Goal: Check status: Check status

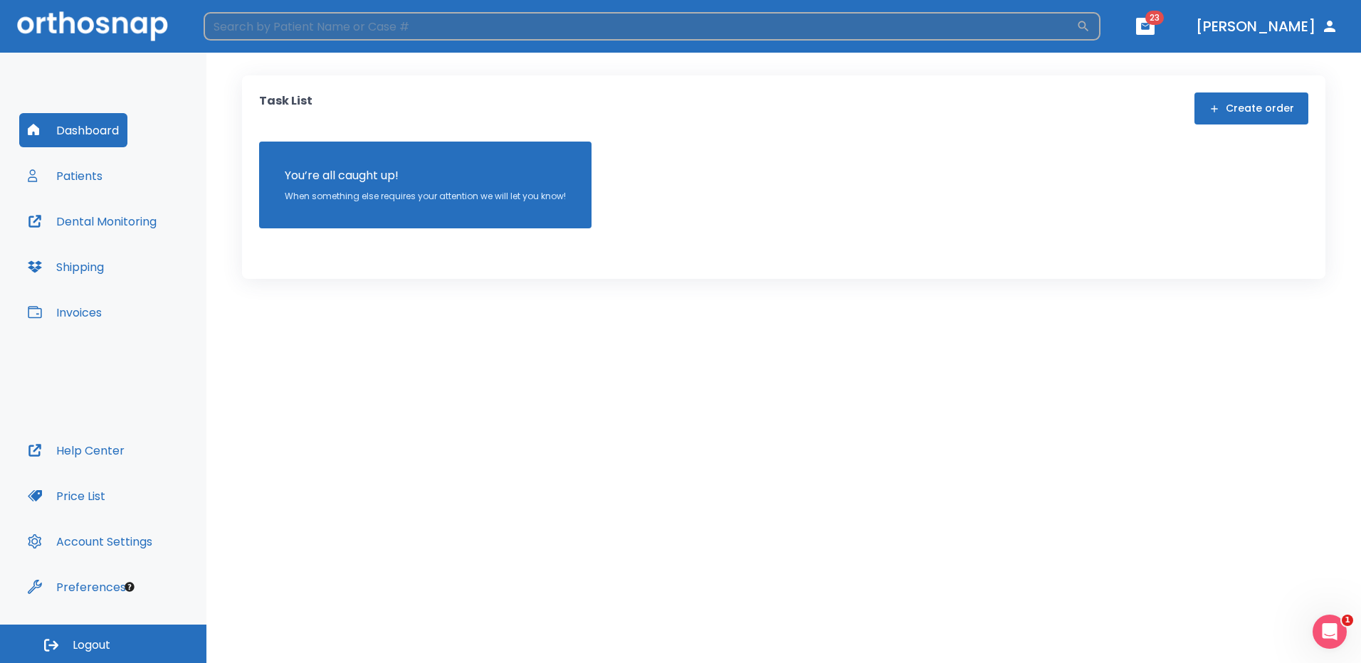
click at [425, 33] on input "search" at bounding box center [640, 26] width 873 height 28
type input "e"
click at [83, 169] on button "Patients" at bounding box center [65, 176] width 92 height 34
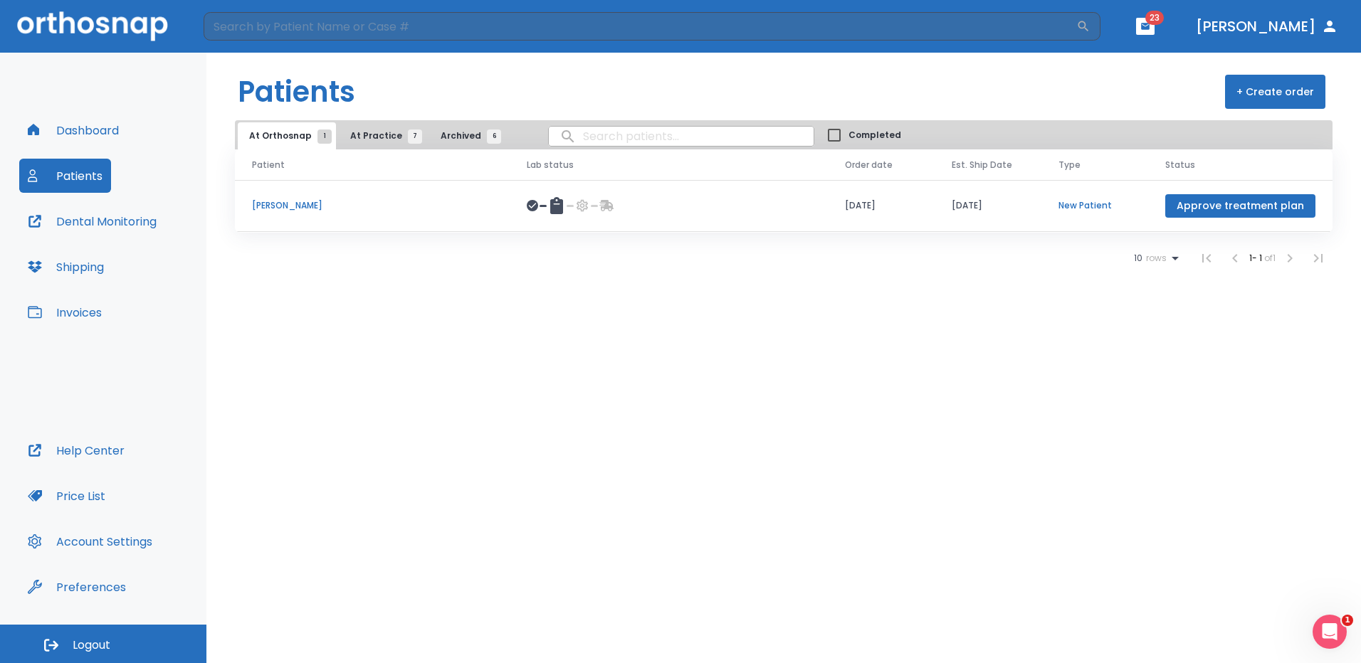
click at [408, 136] on span "7" at bounding box center [415, 137] width 14 height 14
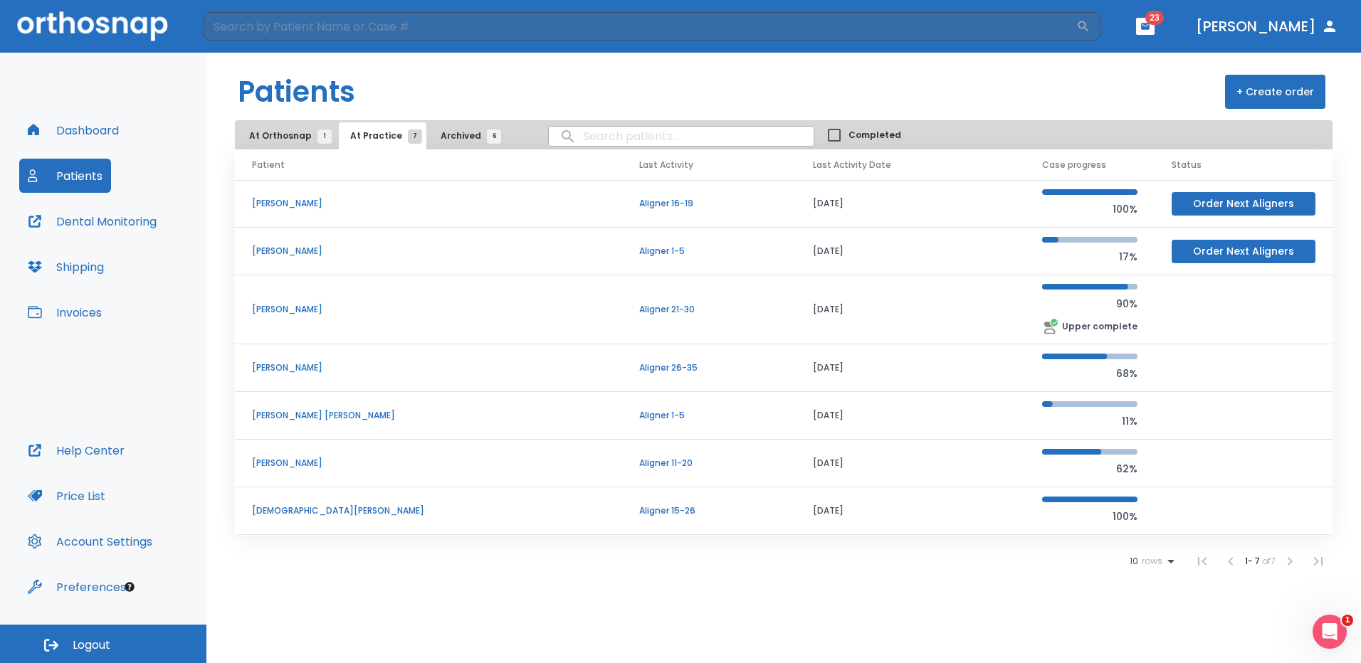
click at [429, 145] on button "Archived 6" at bounding box center [467, 135] width 76 height 27
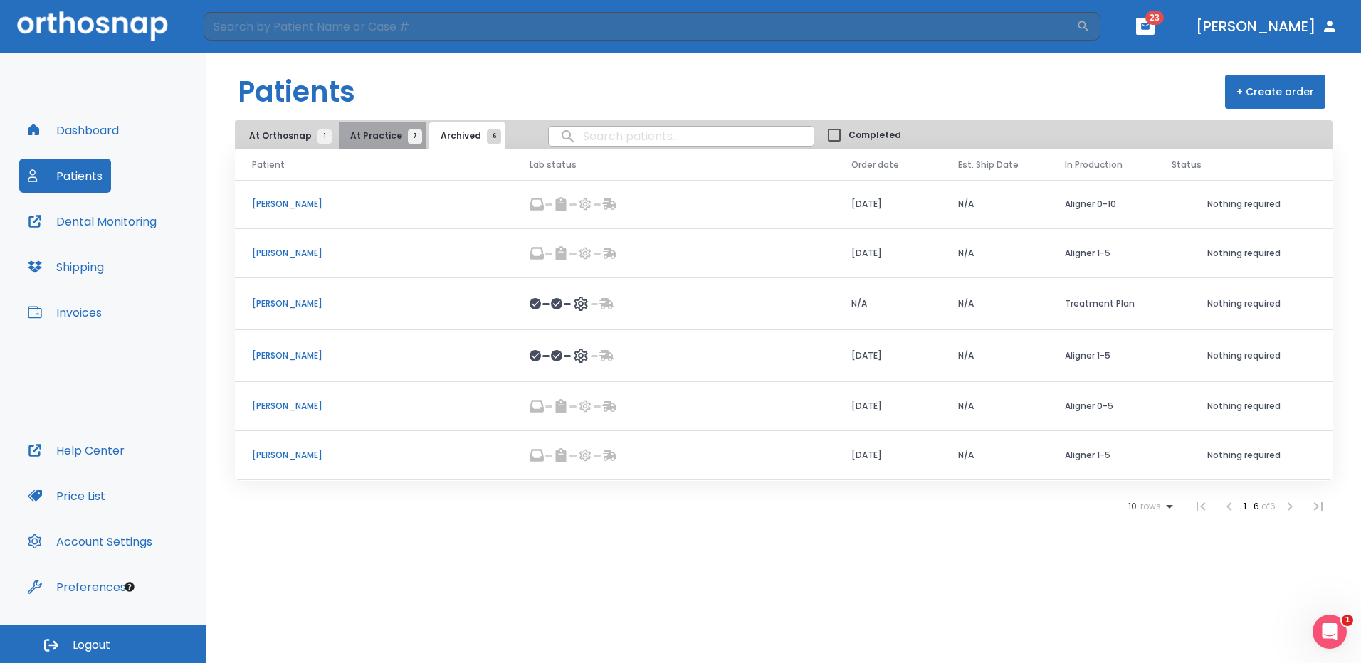
click at [408, 139] on span "7" at bounding box center [415, 137] width 14 height 14
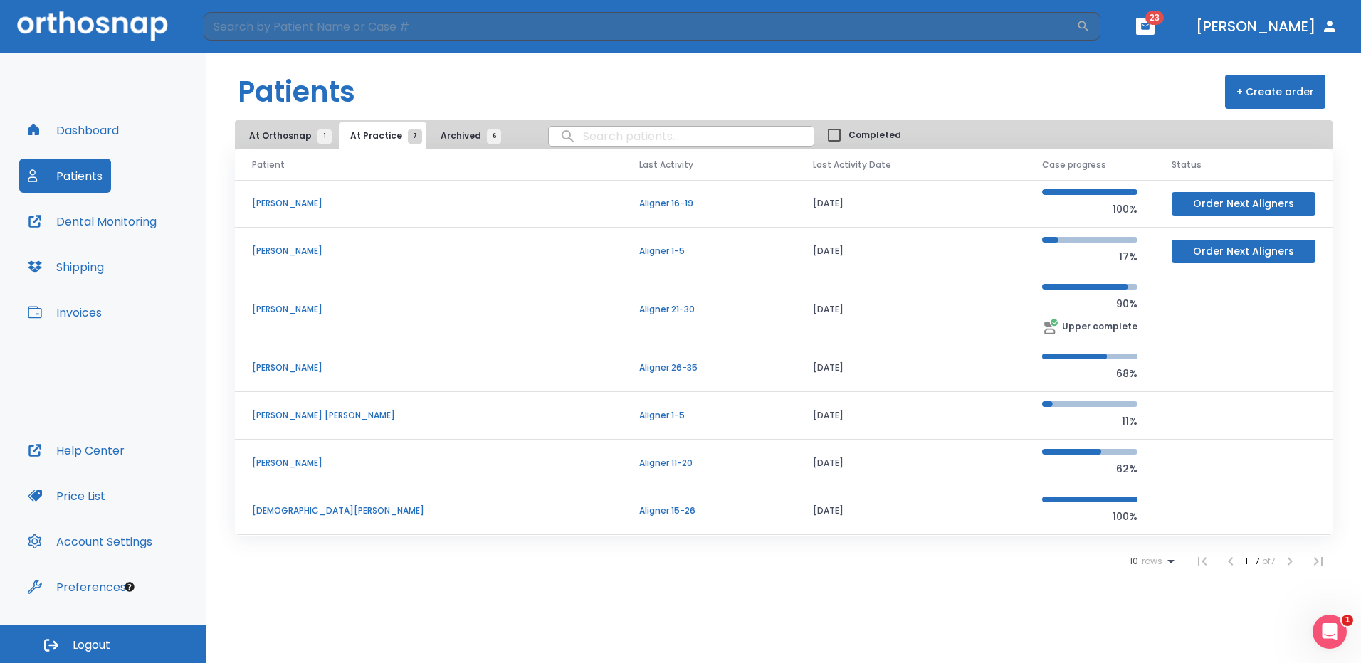
click at [68, 220] on button "Dental Monitoring" at bounding box center [92, 221] width 146 height 34
click at [569, 137] on input "search" at bounding box center [681, 136] width 265 height 28
type input "e"
click at [1321, 26] on button "[PERSON_NAME]" at bounding box center [1267, 27] width 154 height 26
click at [1325, 21] on icon "button" at bounding box center [1329, 26] width 17 height 17
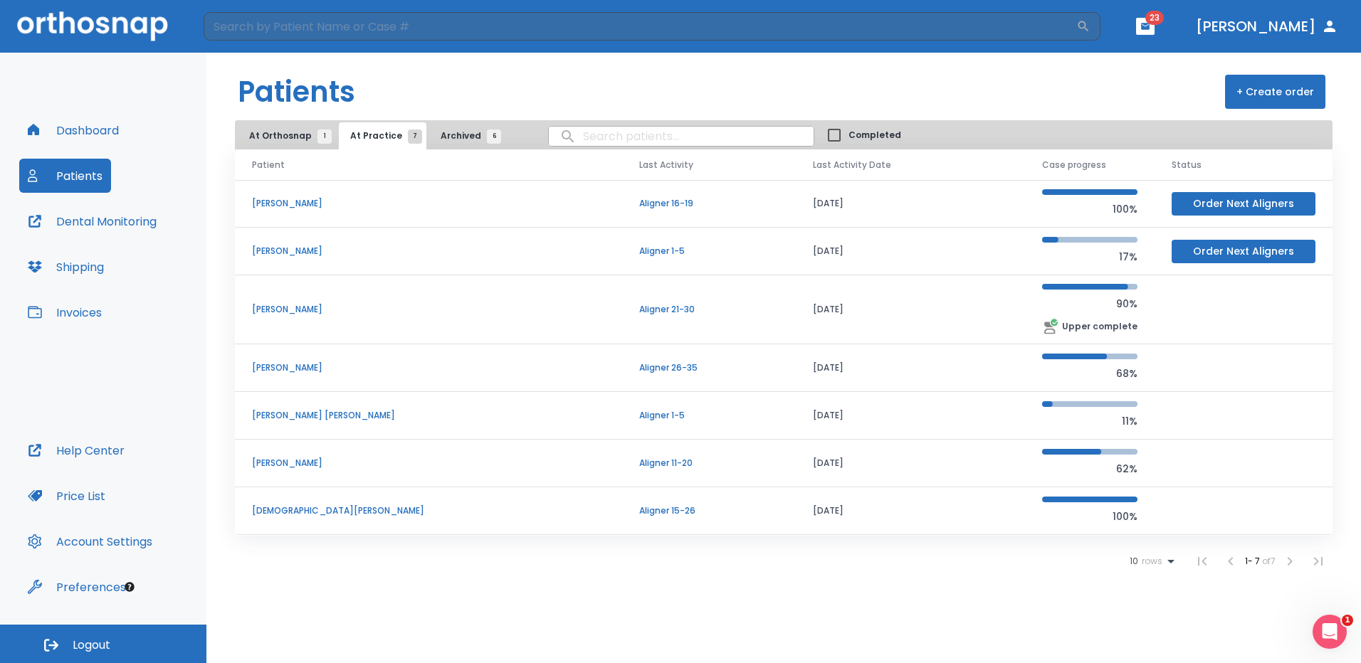
click at [1205, 25] on header "​ 23 Dr. Berrios" at bounding box center [680, 26] width 1361 height 53
click at [1150, 26] on icon "button" at bounding box center [1145, 26] width 9 height 6
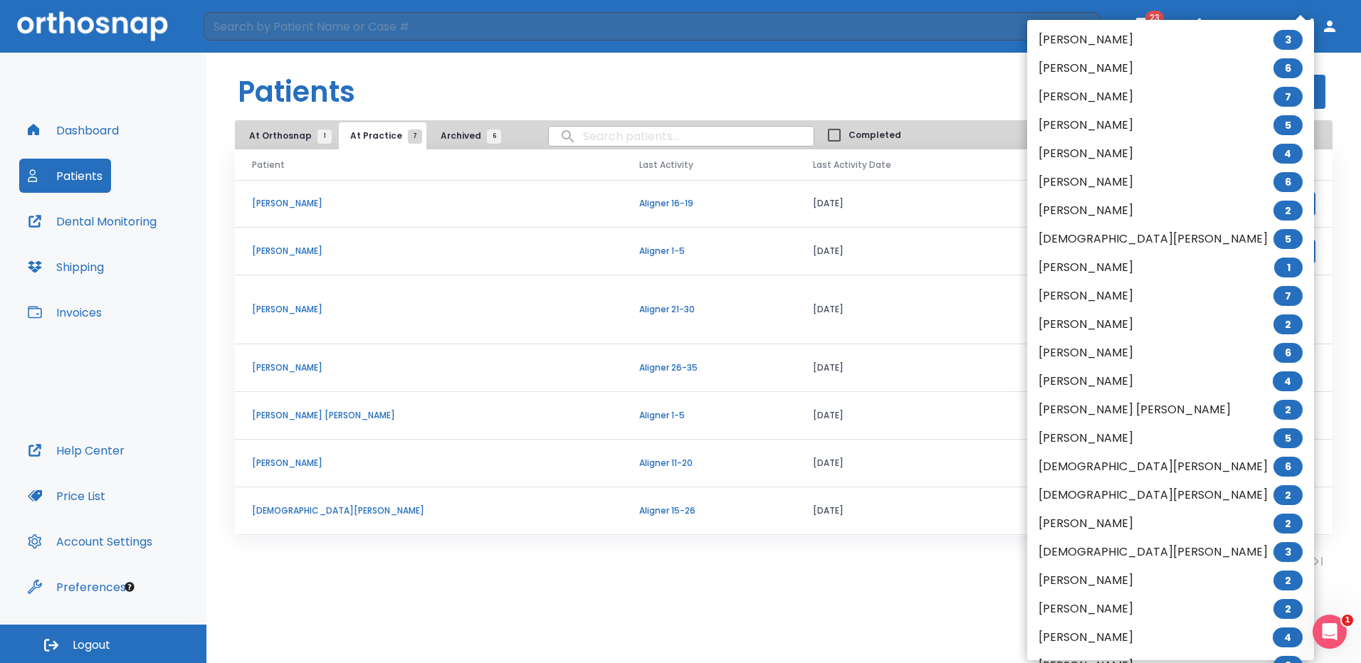
click at [1096, 68] on li "Eduardo Reales 6" at bounding box center [1170, 68] width 287 height 28
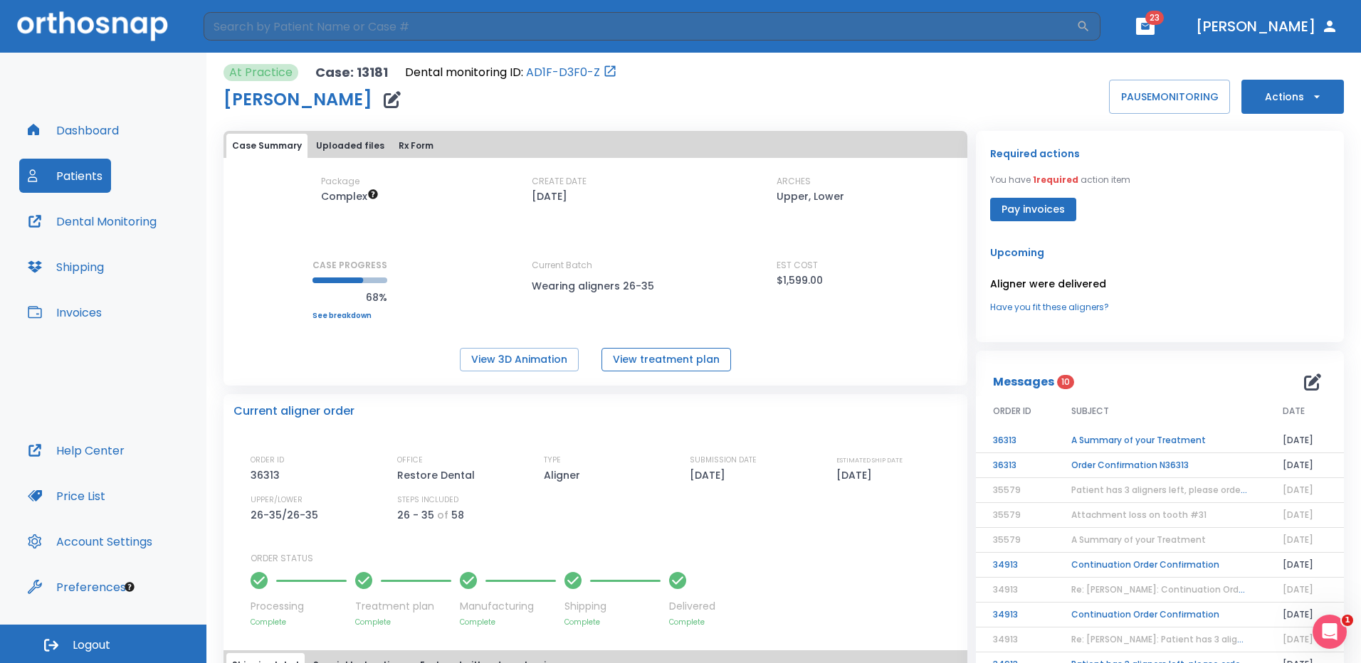
click at [652, 367] on button "View treatment plan" at bounding box center [667, 359] width 130 height 23
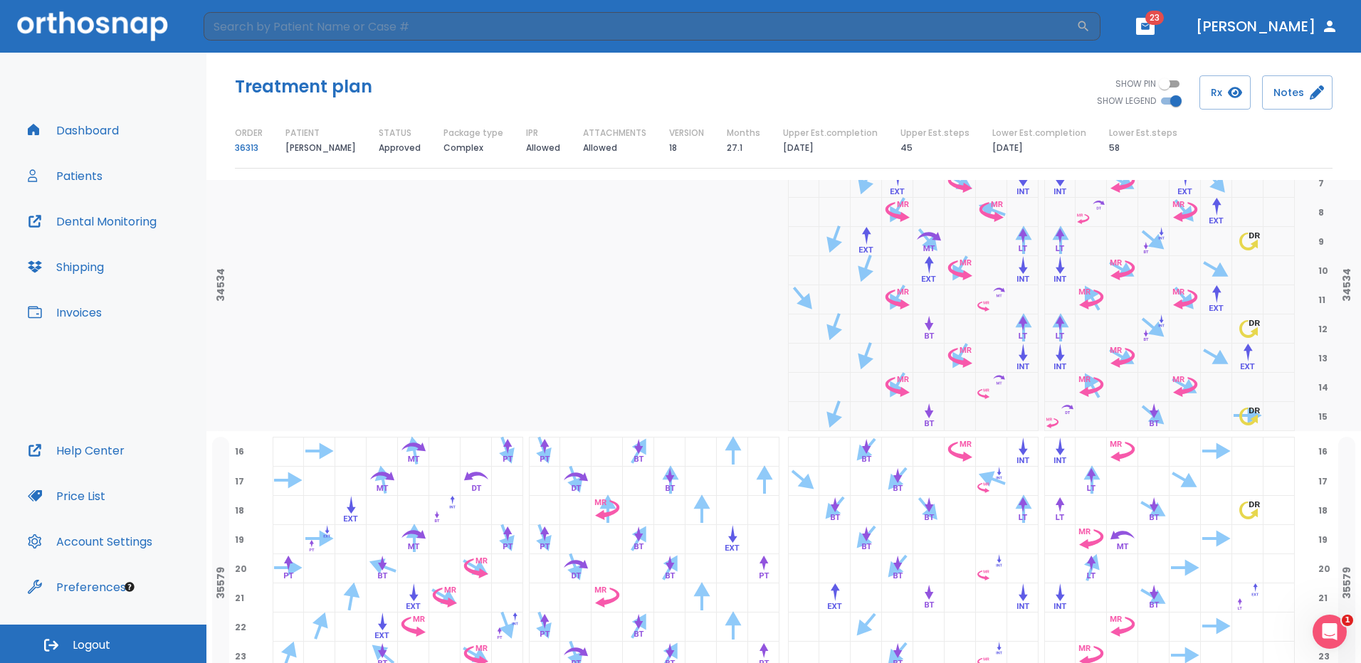
scroll to position [1008, 0]
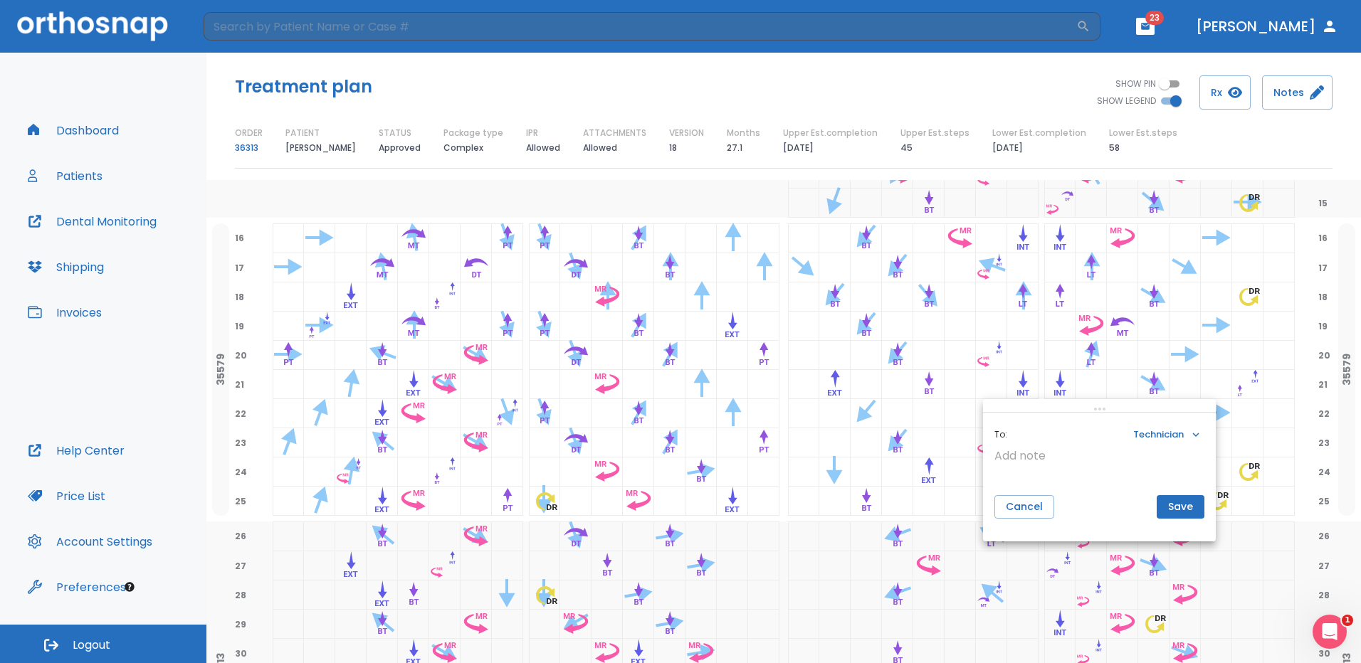
click at [716, 104] on div at bounding box center [680, 331] width 1361 height 663
click at [882, 84] on div at bounding box center [680, 331] width 1361 height 663
drag, startPoint x: 1358, startPoint y: 506, endPoint x: 1358, endPoint y: 449, distance: 57.7
click at [1358, 449] on div at bounding box center [680, 331] width 1361 height 663
drag, startPoint x: 1356, startPoint y: 464, endPoint x: 1303, endPoint y: 466, distance: 53.4
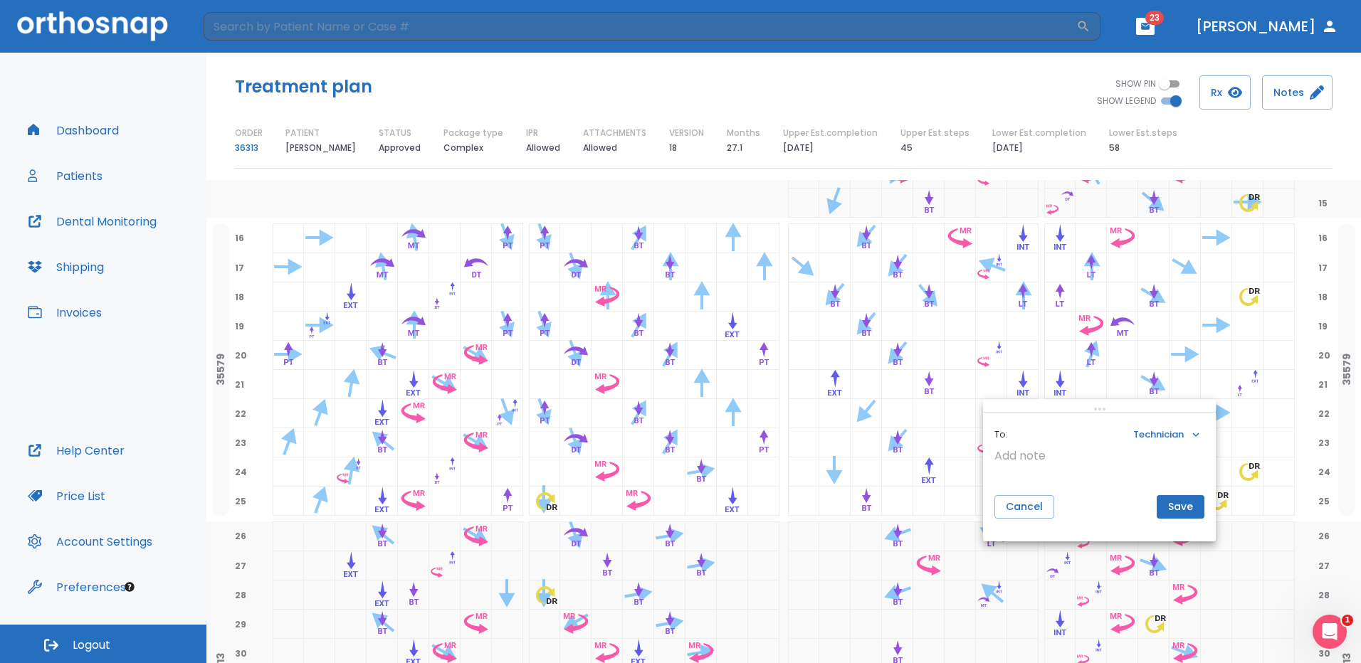
click at [1355, 464] on div at bounding box center [680, 331] width 1361 height 663
click at [1022, 500] on button "Cancel" at bounding box center [1025, 506] width 60 height 23
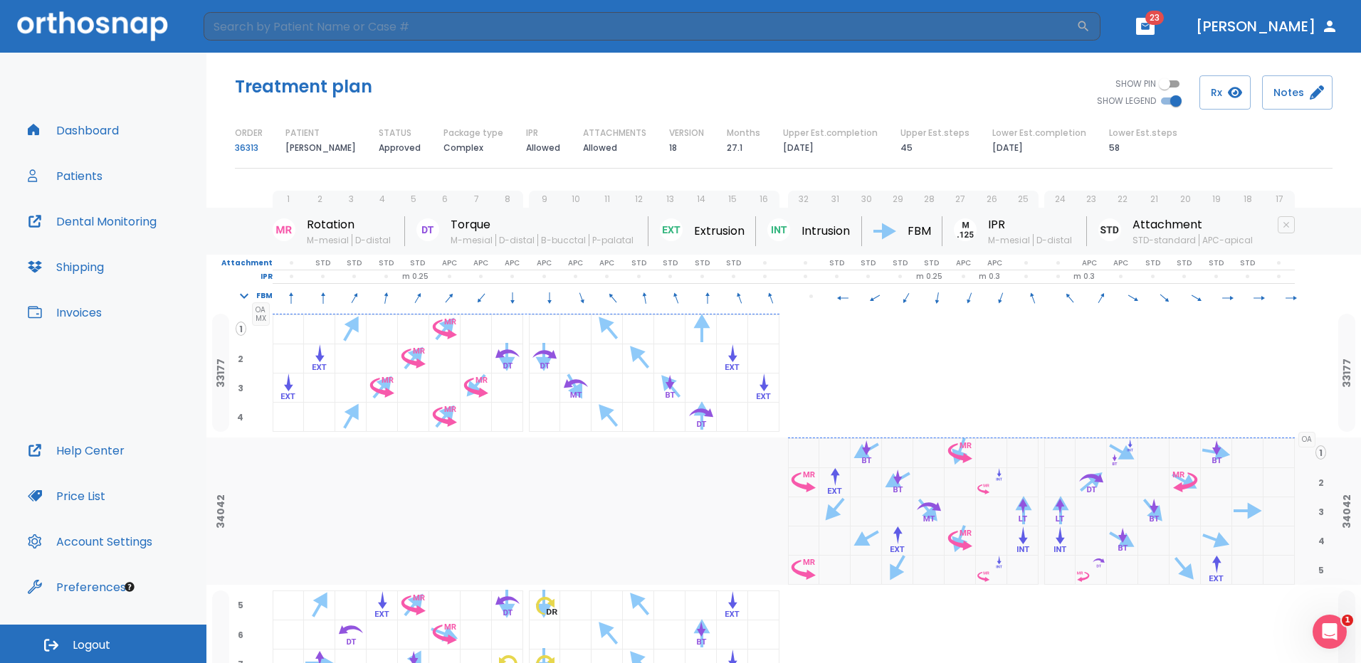
scroll to position [0, 0]
